Goal: Check status: Check status

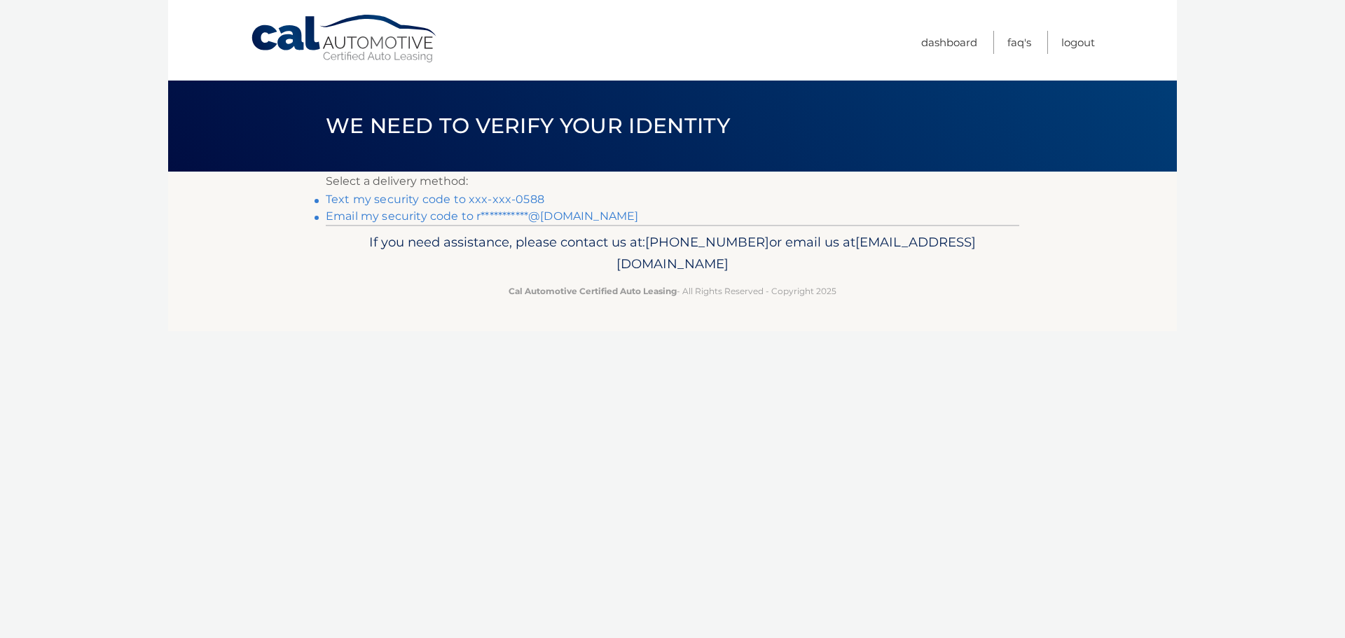
click at [404, 199] on link "Text my security code to xxx-xxx-0588" at bounding box center [435, 199] width 219 height 13
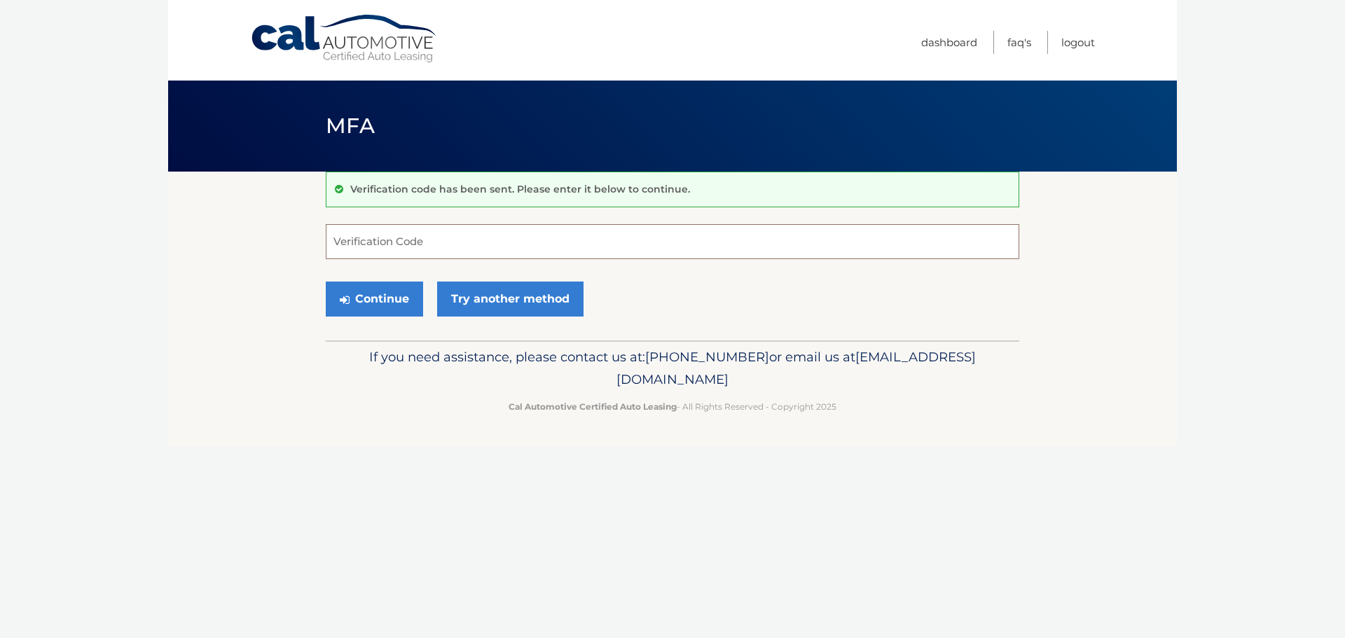
click at [440, 246] on input "Verification Code" at bounding box center [672, 241] width 693 height 35
type input "517383"
click at [392, 298] on button "Continue" at bounding box center [374, 299] width 97 height 35
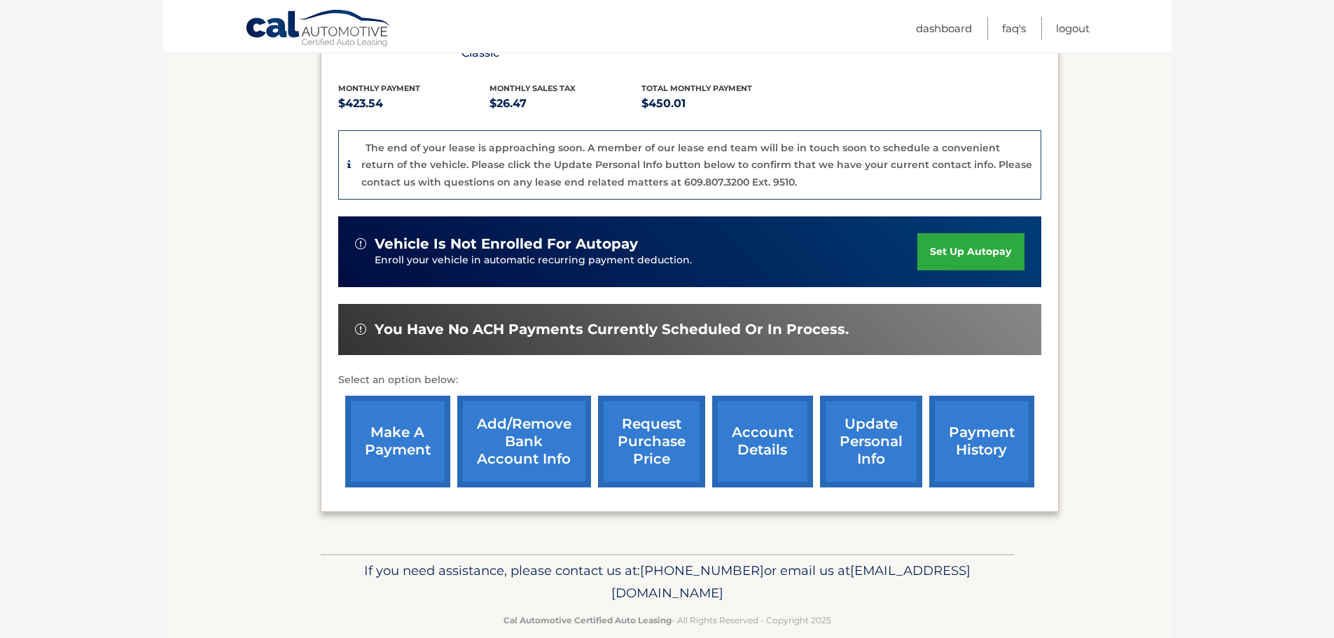
scroll to position [298, 0]
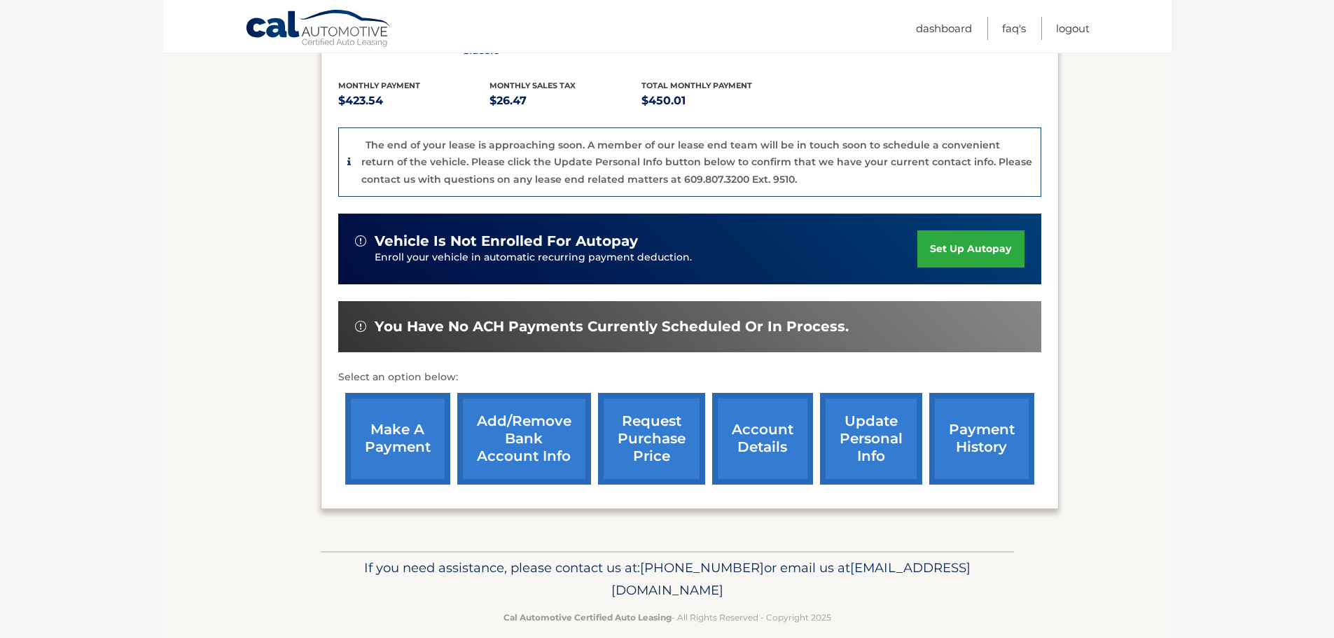
click at [772, 408] on link "account details" at bounding box center [762, 439] width 101 height 92
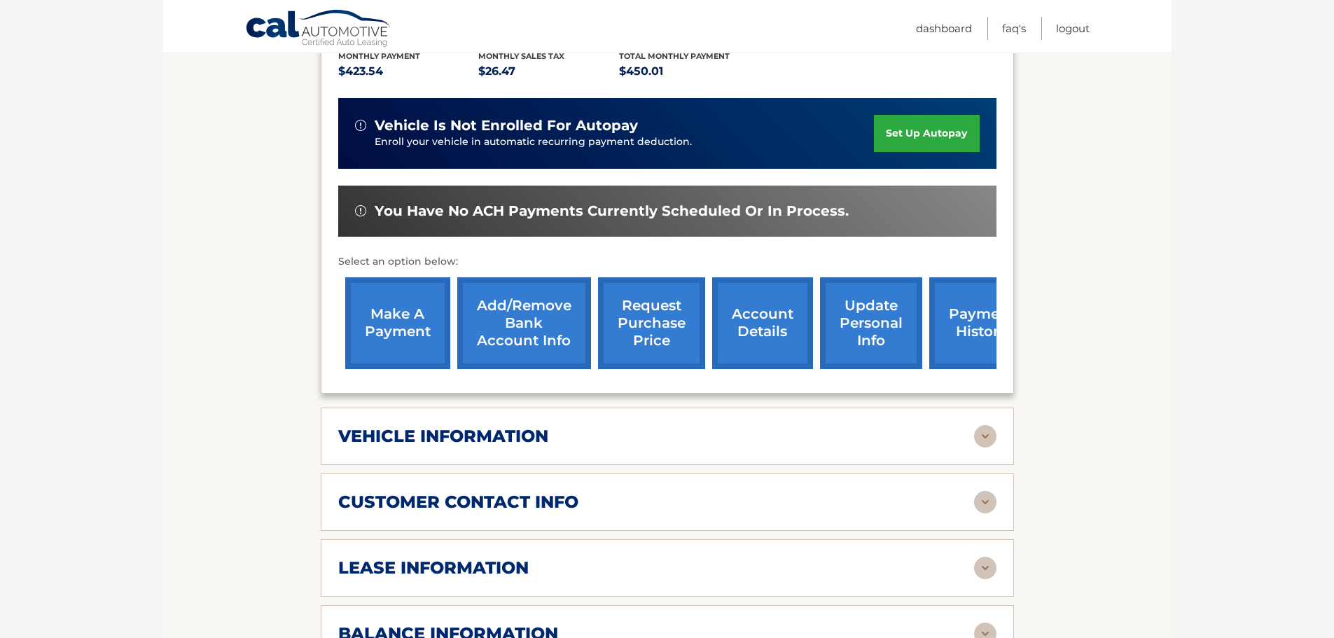
scroll to position [350, 0]
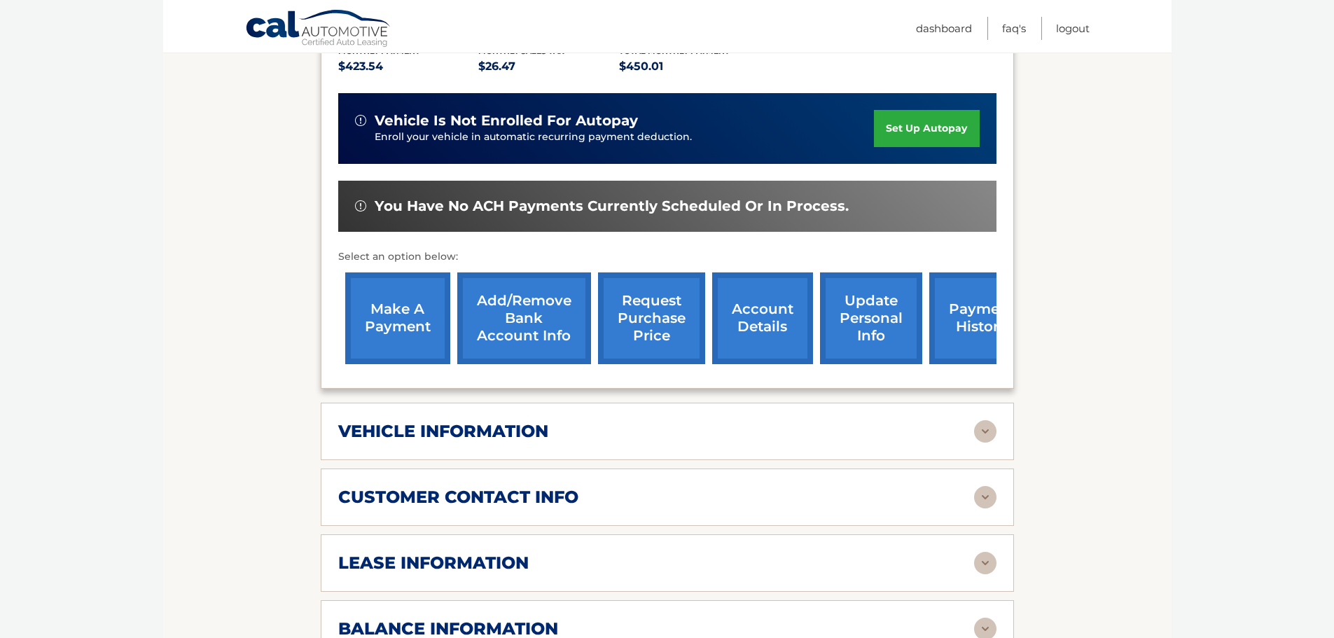
click at [640, 295] on link "request purchase price" at bounding box center [651, 318] width 107 height 92
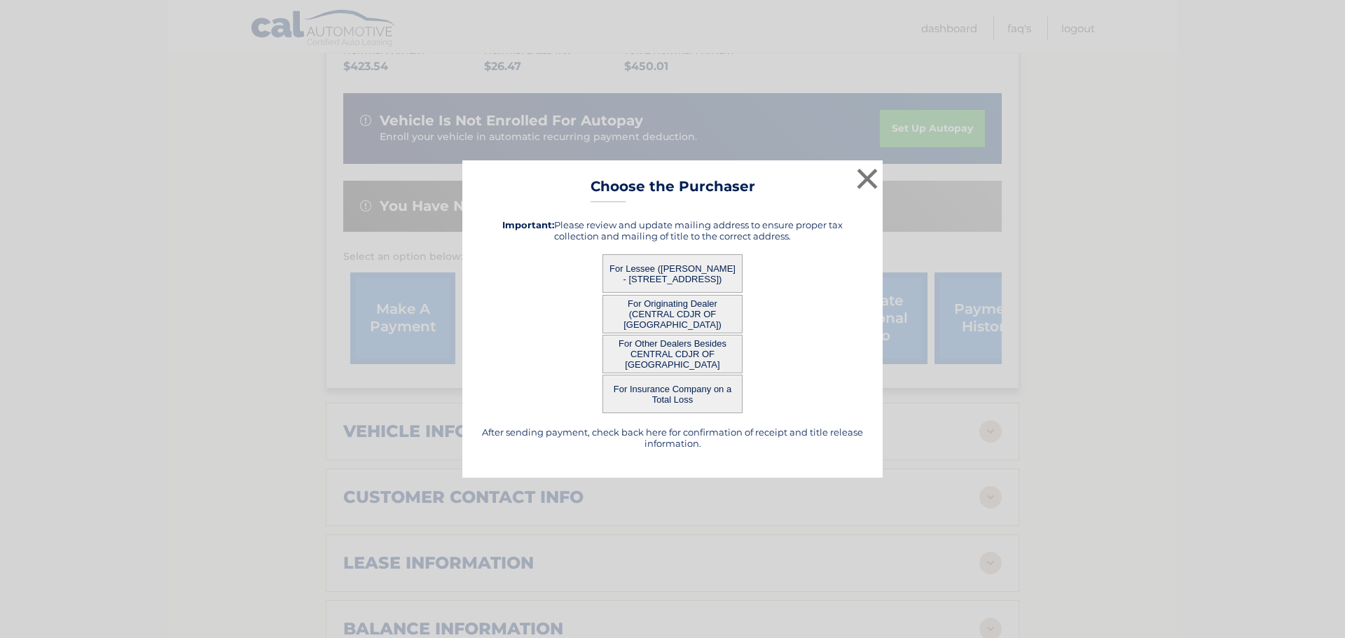
click at [643, 270] on button "For Lessee (ANTHONY RONCALLI - 59 Rockland St, , Springfield, MA 01118)" at bounding box center [672, 273] width 140 height 39
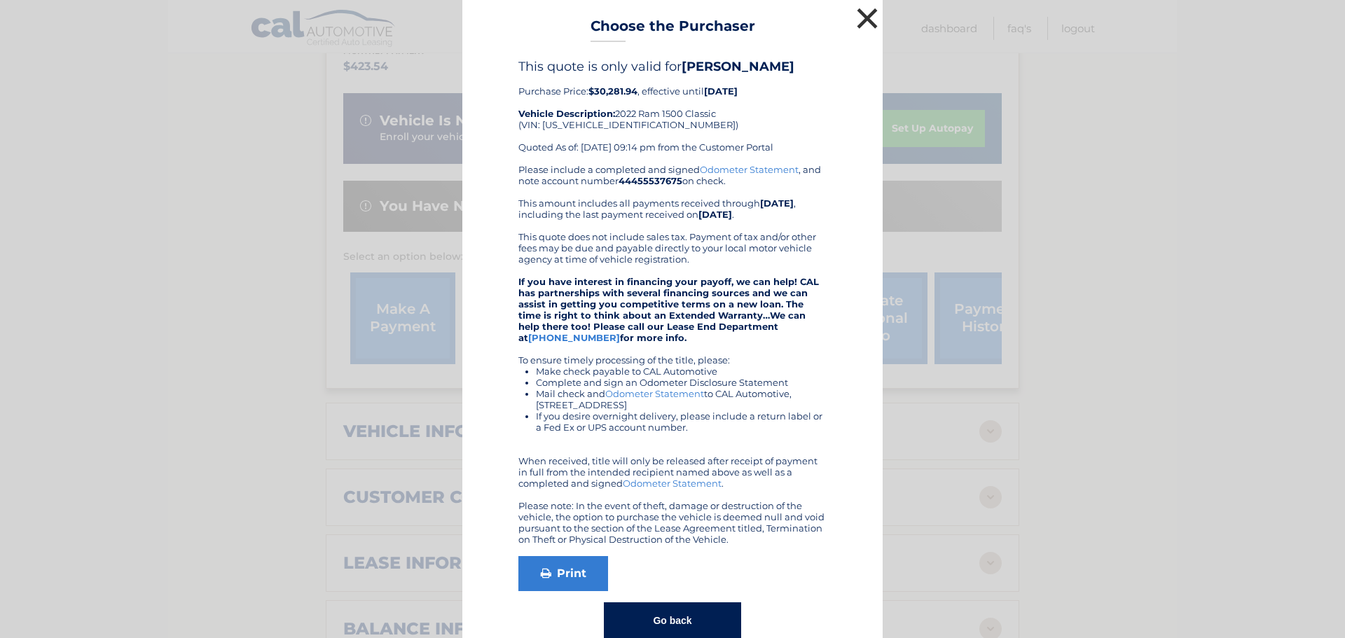
click at [866, 11] on button "×" at bounding box center [867, 18] width 28 height 28
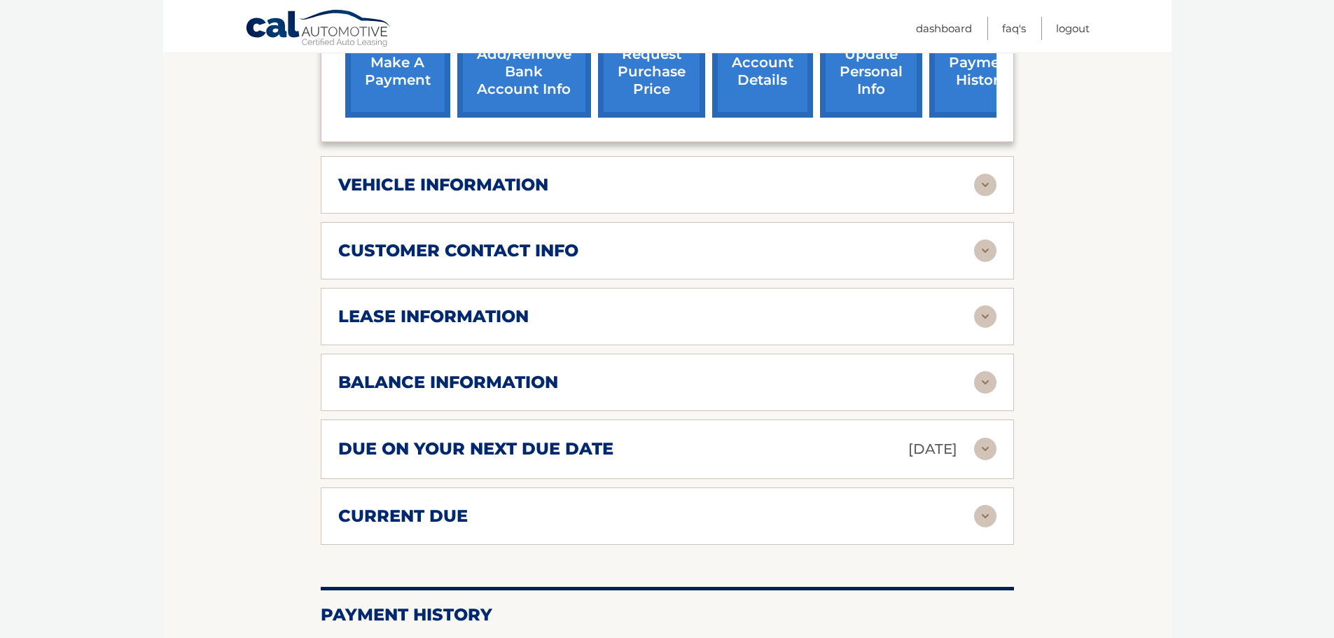
scroll to position [630, 0]
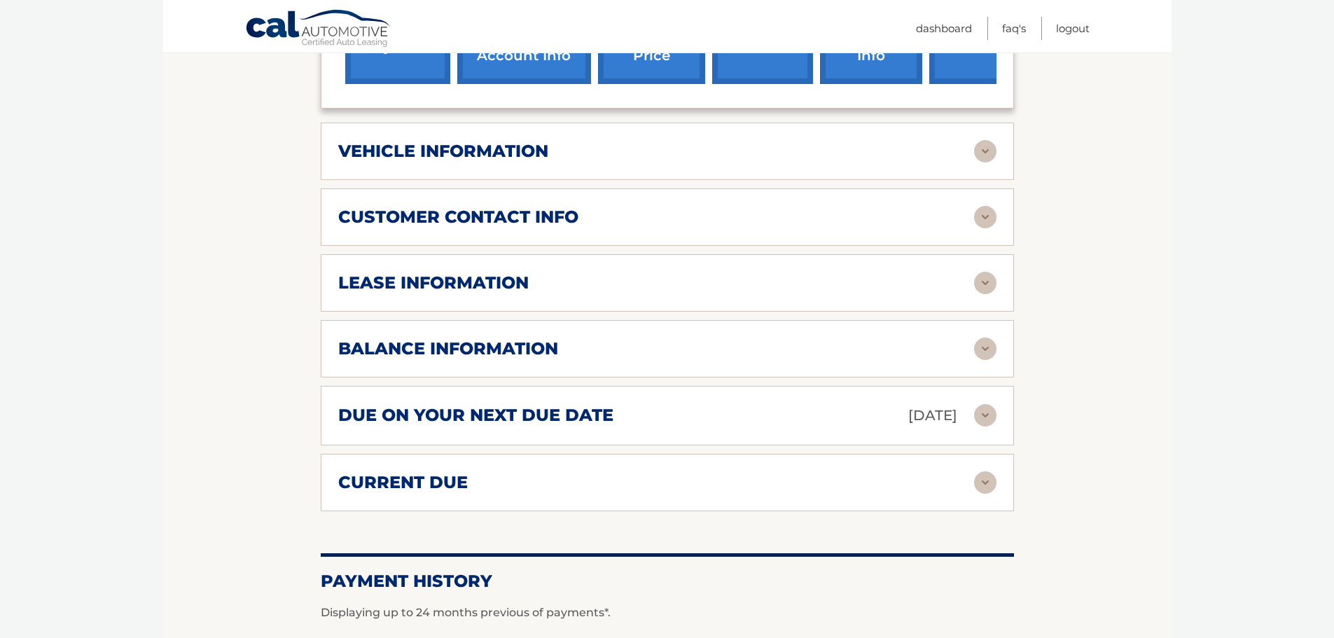
click at [874, 338] on div "balance information" at bounding box center [656, 348] width 636 height 21
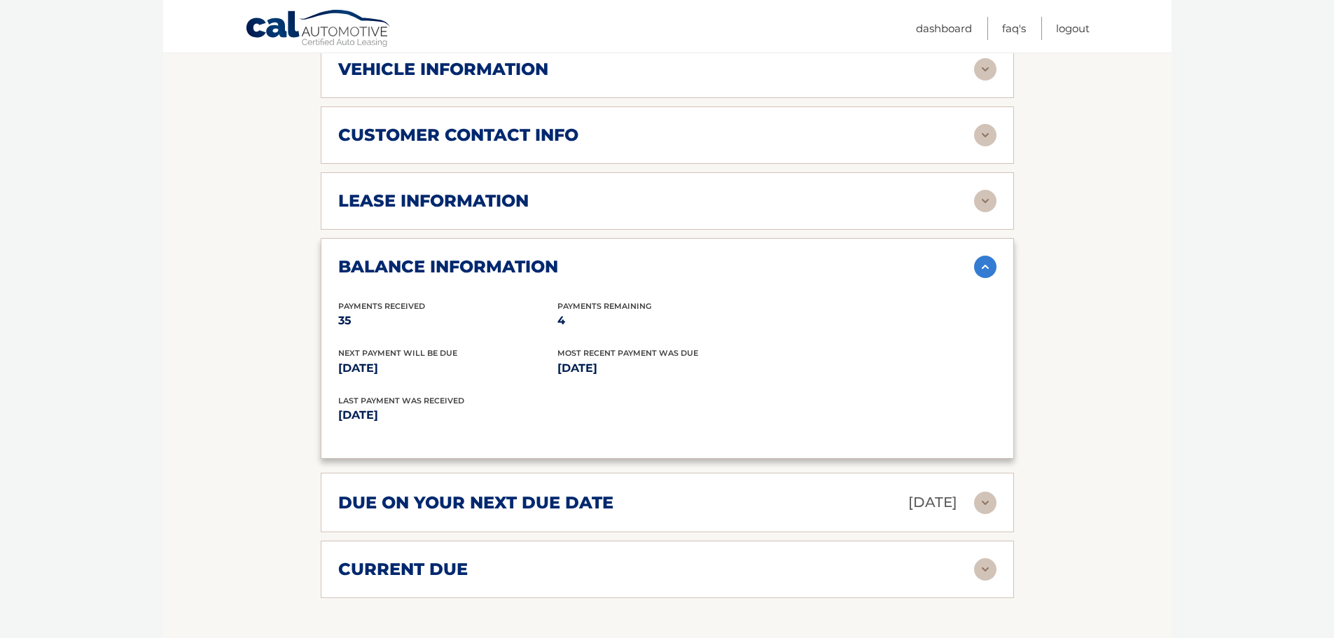
scroll to position [841, 0]
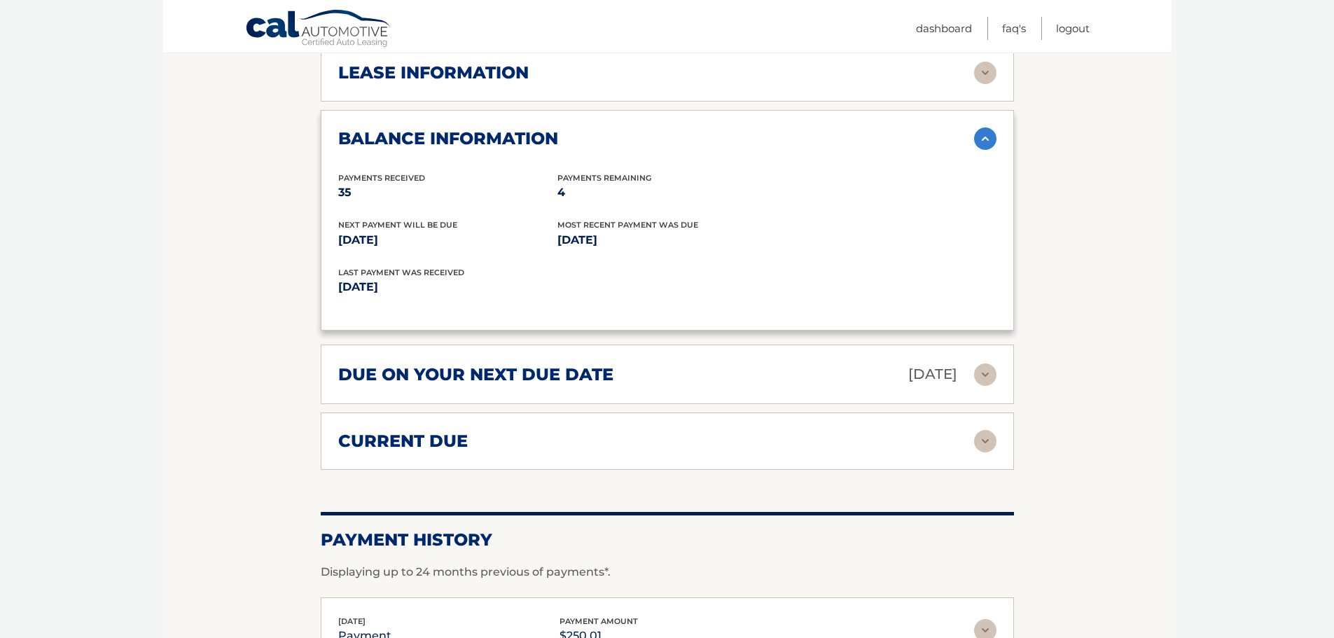
click at [990, 364] on img at bounding box center [985, 375] width 22 height 22
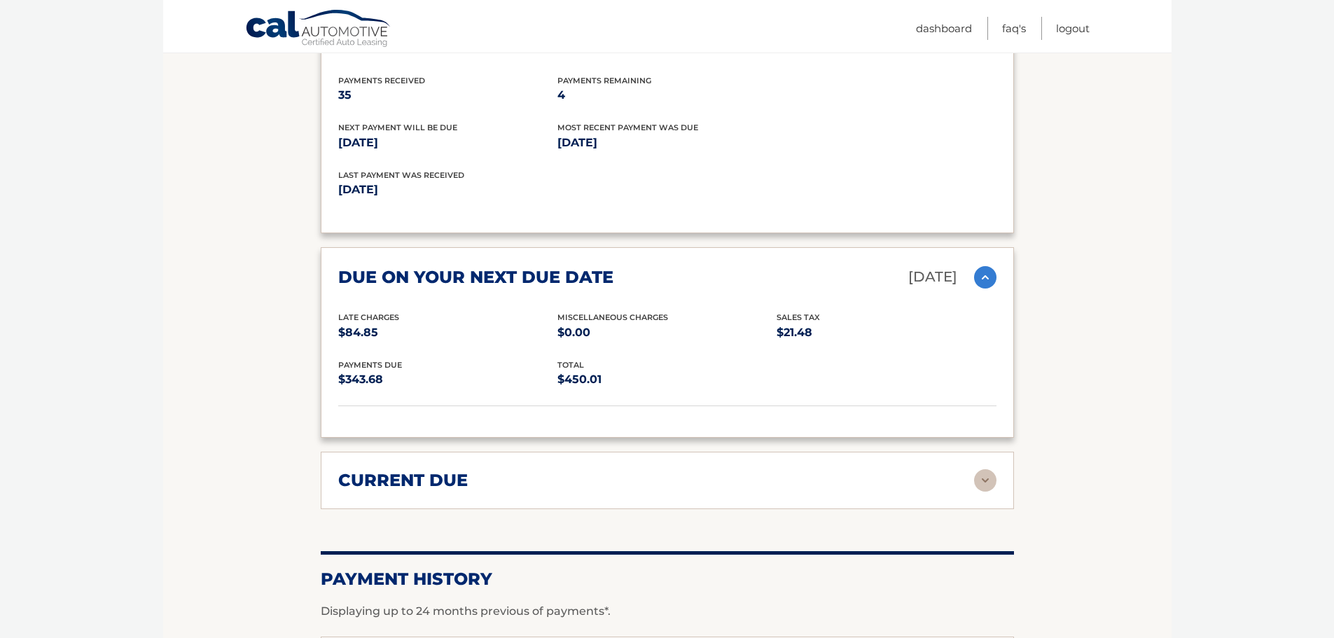
scroll to position [1121, 0]
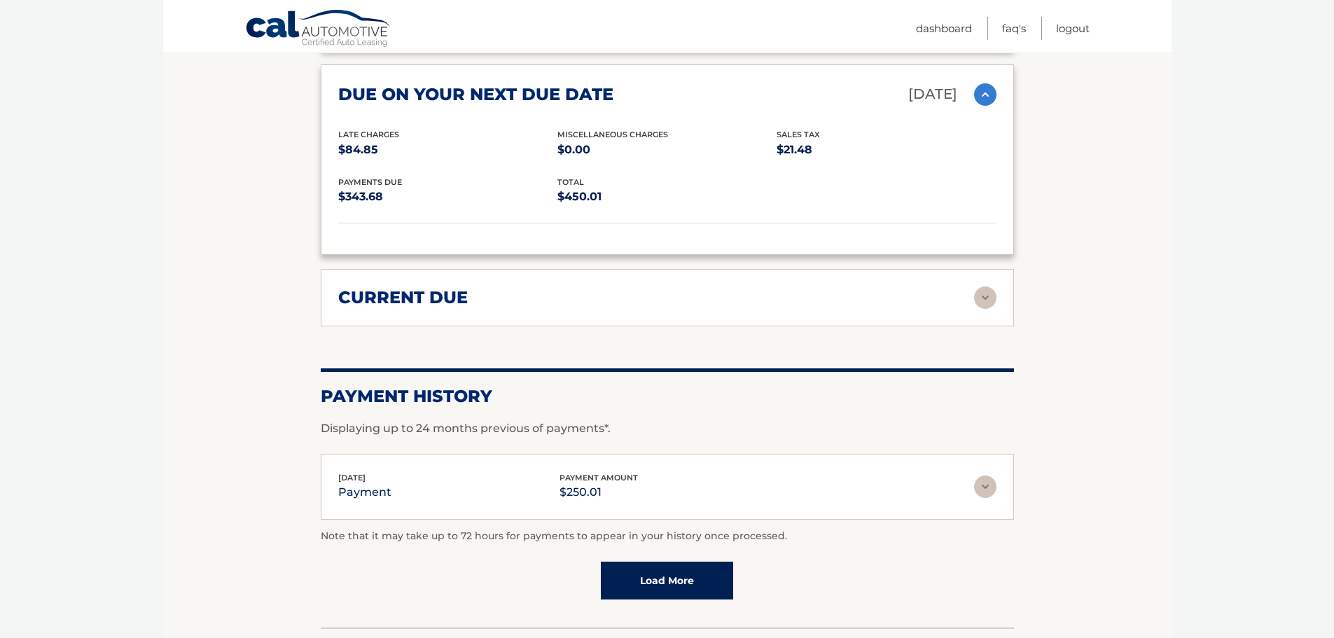
click at [981, 287] on img at bounding box center [985, 297] width 22 height 22
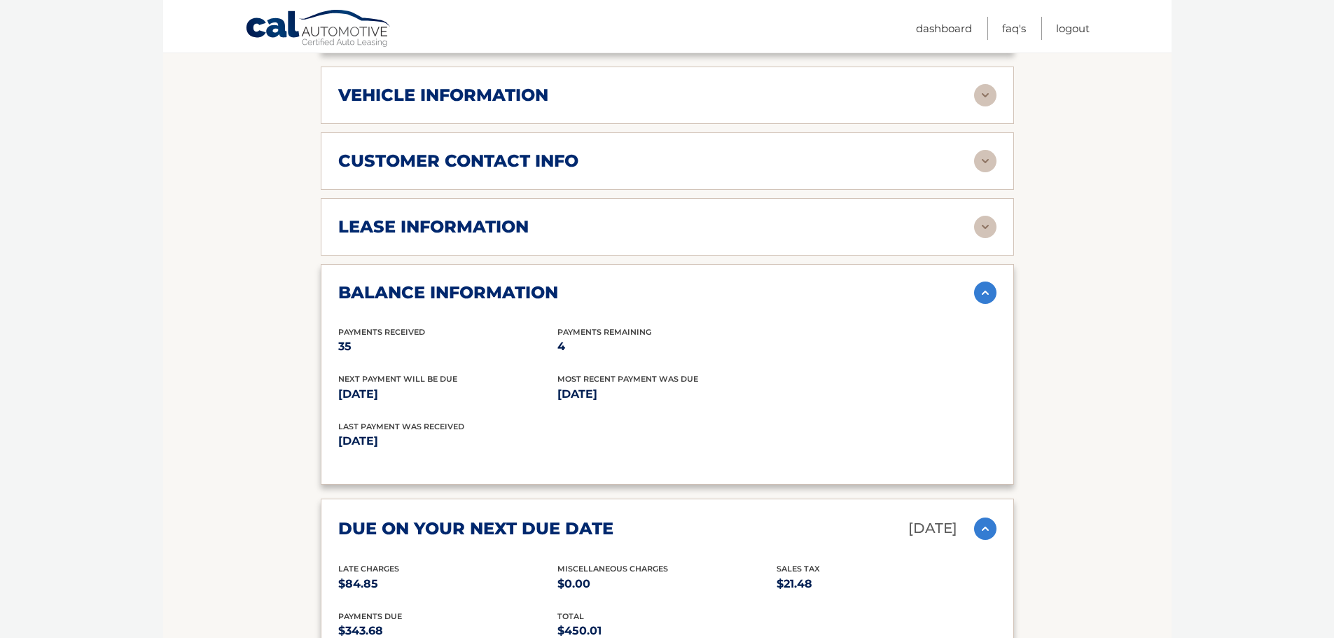
scroll to position [670, 0]
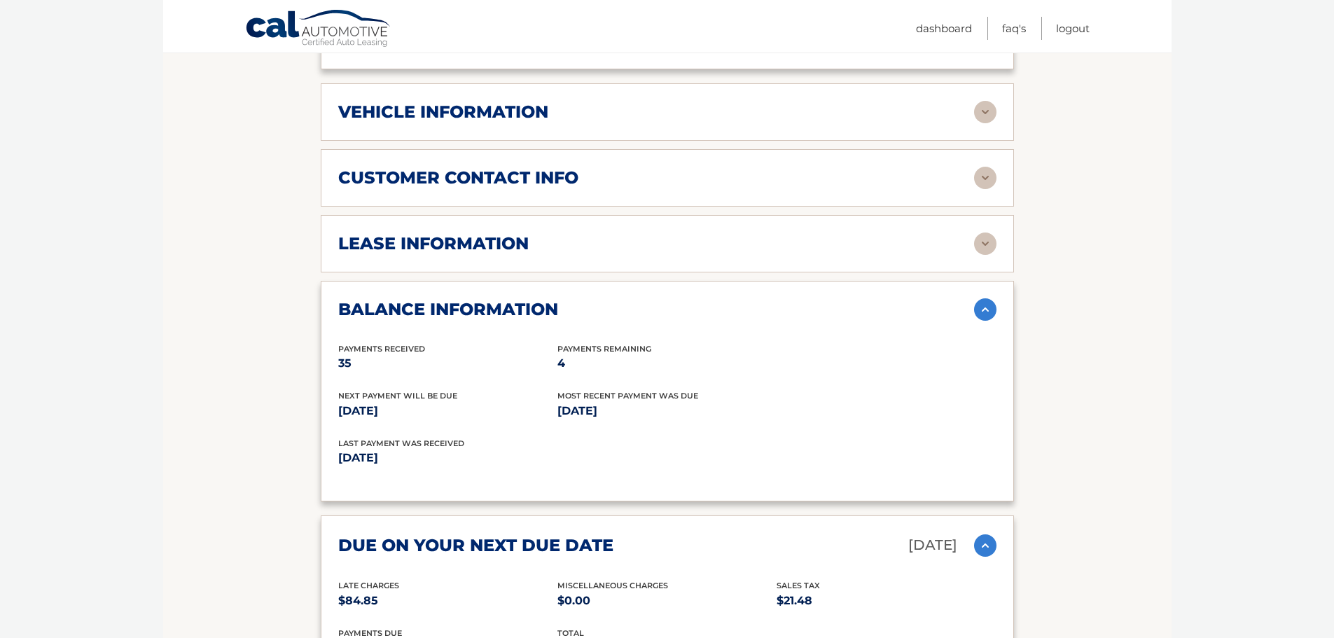
click at [972, 233] on div "lease information" at bounding box center [656, 243] width 636 height 21
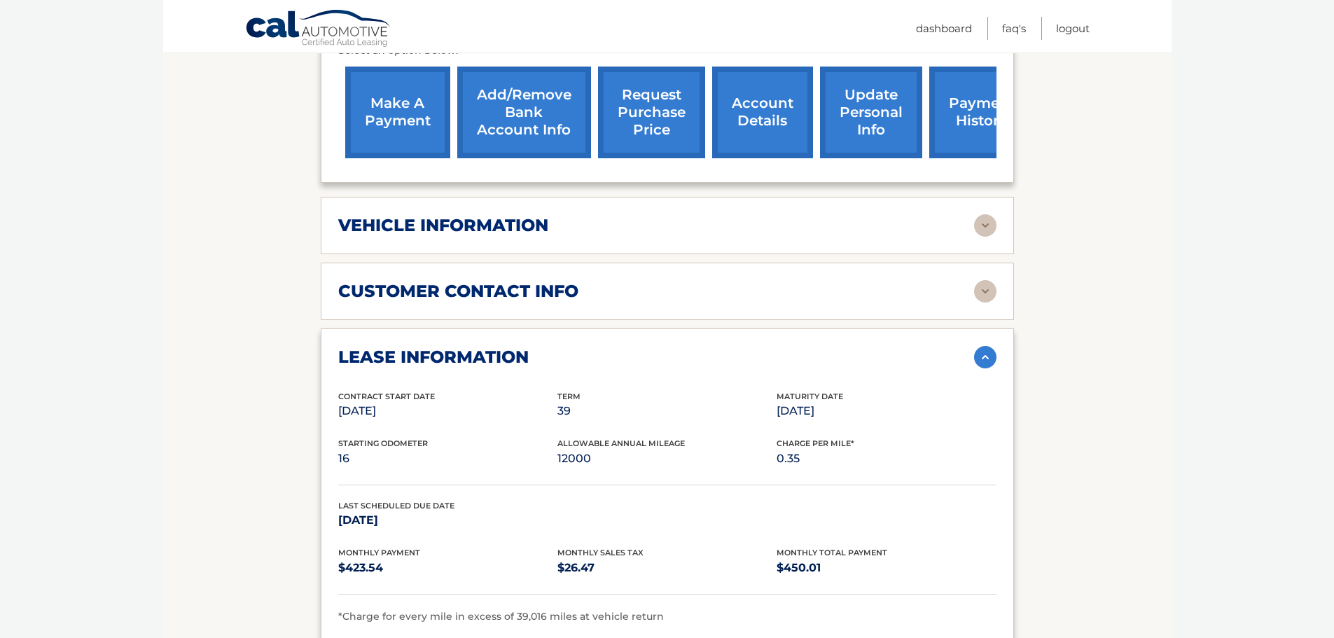
scroll to position [460, 0]
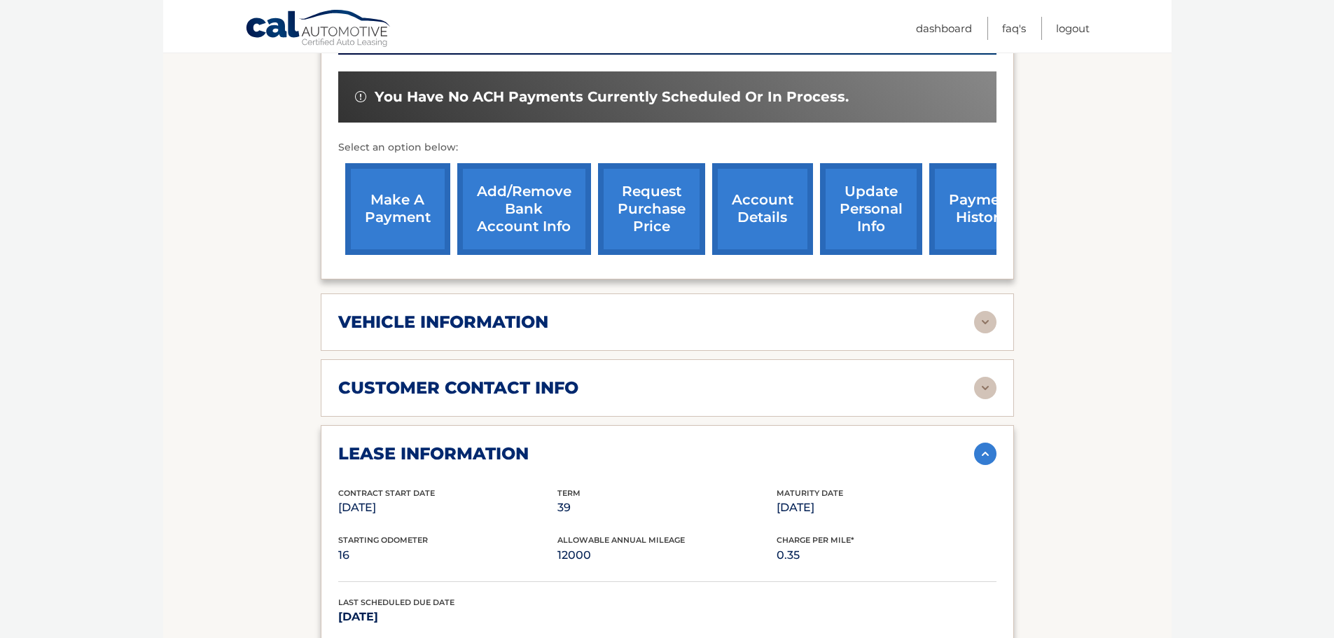
click at [969, 312] on div "vehicle information" at bounding box center [656, 322] width 636 height 21
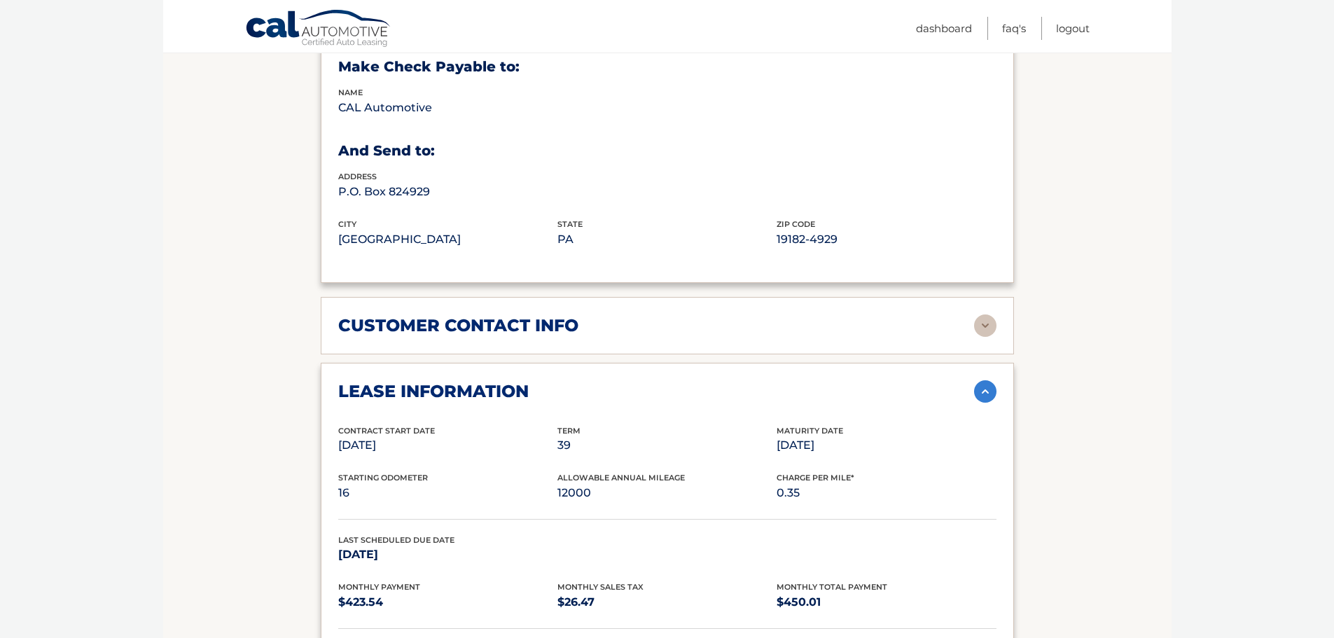
scroll to position [880, 0]
click at [986, 314] on img at bounding box center [985, 325] width 22 height 22
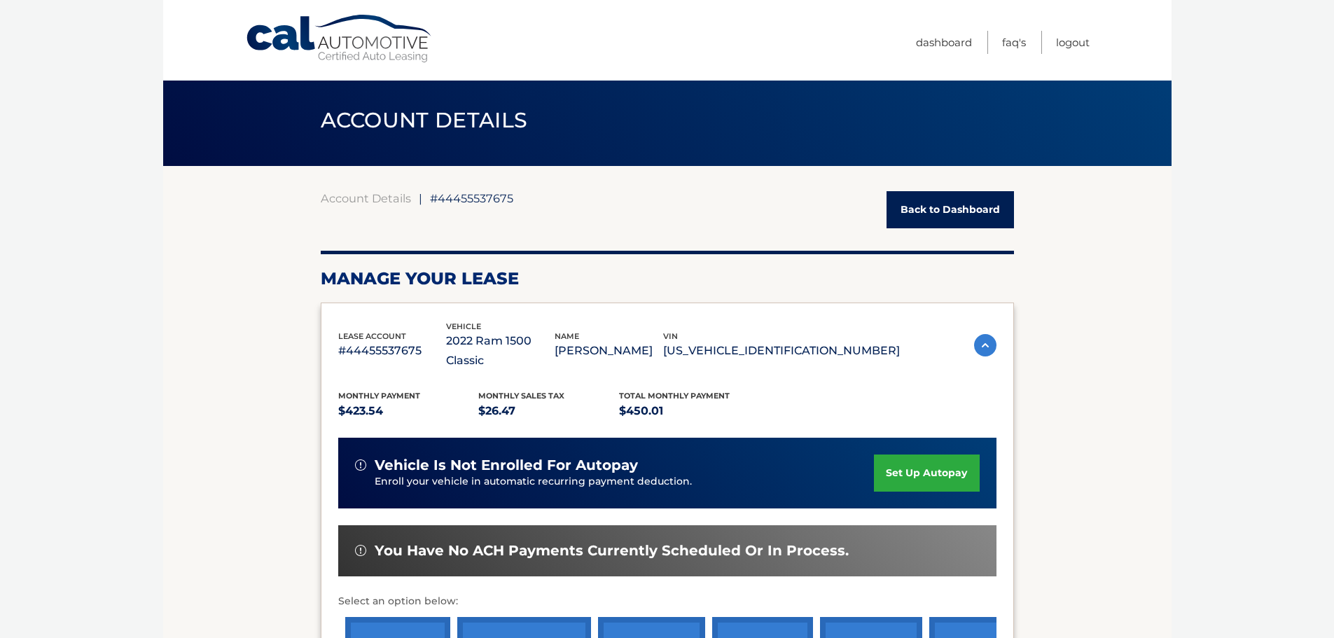
scroll to position [0, 0]
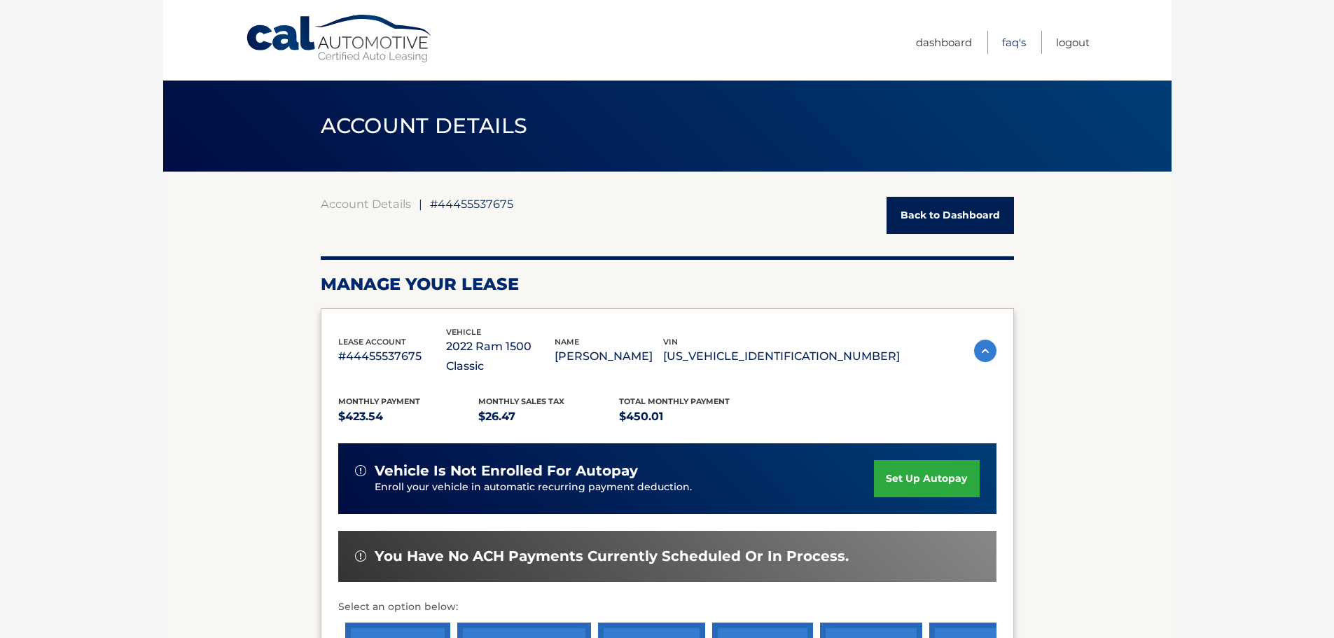
click at [1011, 41] on link "FAQ's" at bounding box center [1014, 42] width 24 height 23
